Goal: Task Accomplishment & Management: Complete application form

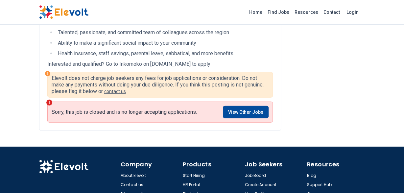
scroll to position [941, 0]
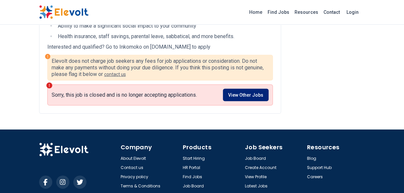
click at [250, 101] on link "View Other Jobs" at bounding box center [246, 95] width 46 height 13
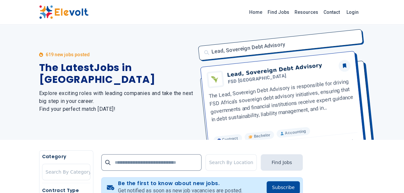
click at [110, 109] on div "619 new jobs posted The Latest Jobs in [GEOGRAPHIC_DATA] Explore exciting roles…" at bounding box center [116, 82] width 155 height 115
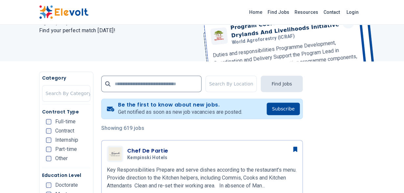
scroll to position [86, 0]
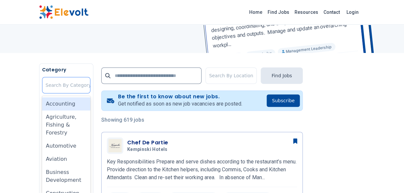
click at [68, 86] on div at bounding box center [69, 85] width 46 height 13
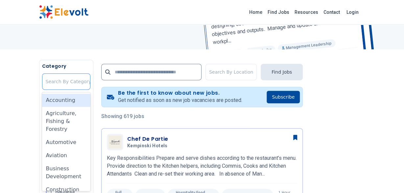
scroll to position [91, 0]
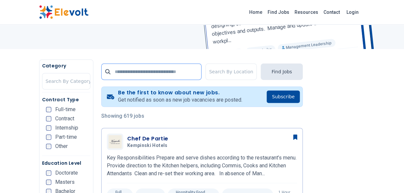
click at [146, 73] on input "text" at bounding box center [151, 71] width 100 height 16
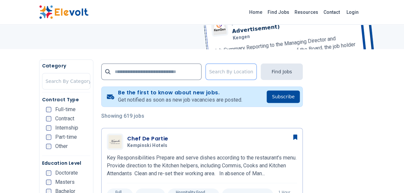
click at [217, 75] on div at bounding box center [231, 71] width 44 height 13
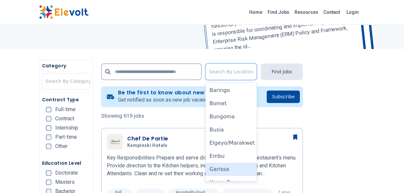
click at [225, 166] on div "Garissa" at bounding box center [231, 169] width 51 height 13
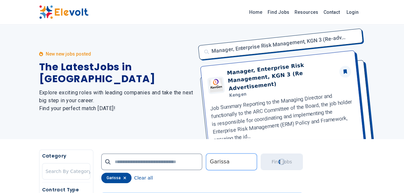
scroll to position [0, 0]
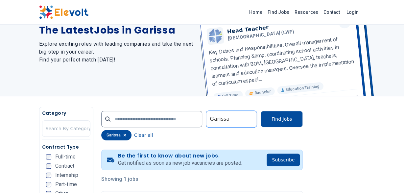
scroll to position [40, 0]
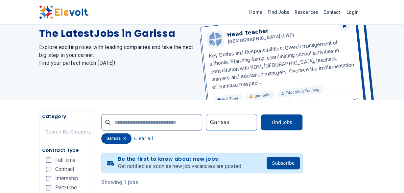
click at [125, 139] on icon "button" at bounding box center [124, 139] width 3 height 4
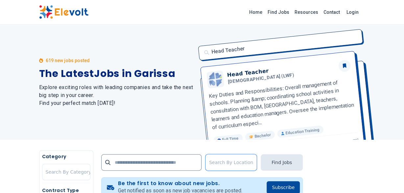
scroll to position [0, 0]
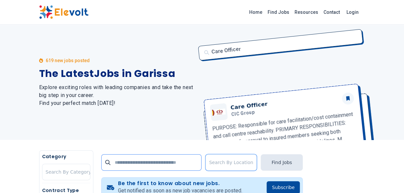
click at [128, 164] on input "text" at bounding box center [151, 162] width 100 height 16
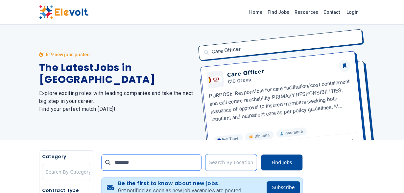
type input "*******"
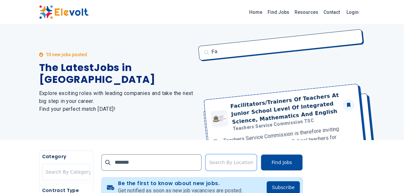
click at [333, 129] on div "Fa Facilitators/Trainers Of Teachers At Junior School Level Of Integrated Scien…" at bounding box center [279, 82] width 171 height 115
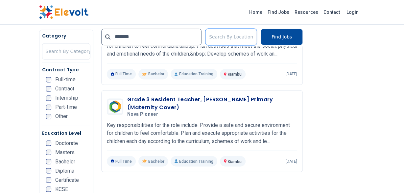
scroll to position [462, 0]
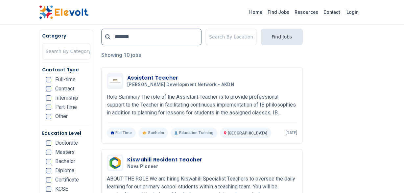
scroll to position [154, 0]
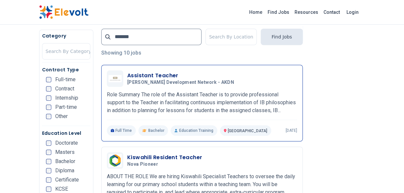
click at [151, 73] on h3 "Assistant Teacher" at bounding box center [182, 76] width 110 height 8
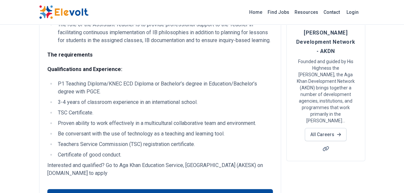
scroll to position [86, 0]
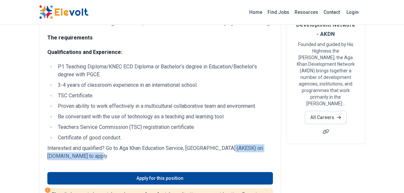
drag, startPoint x: 232, startPoint y: 148, endPoint x: 232, endPoint y: 154, distance: 6.6
click at [232, 154] on p "Interested and qualified? Go to Aga Khan Education Service, Kenya (AKESK) on kr…" at bounding box center [160, 152] width 226 height 16
copy p "krb-xjobs.brassring.com to apply"
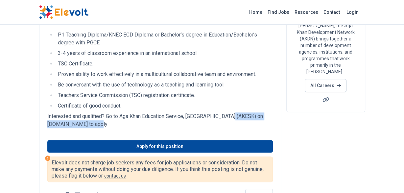
scroll to position [120, 0]
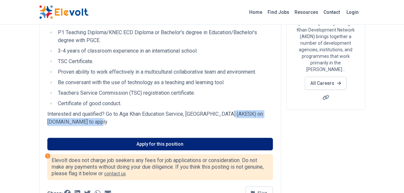
click at [156, 142] on link "Apply for this position" at bounding box center [160, 144] width 226 height 13
